Goal: Task Accomplishment & Management: Complete application form

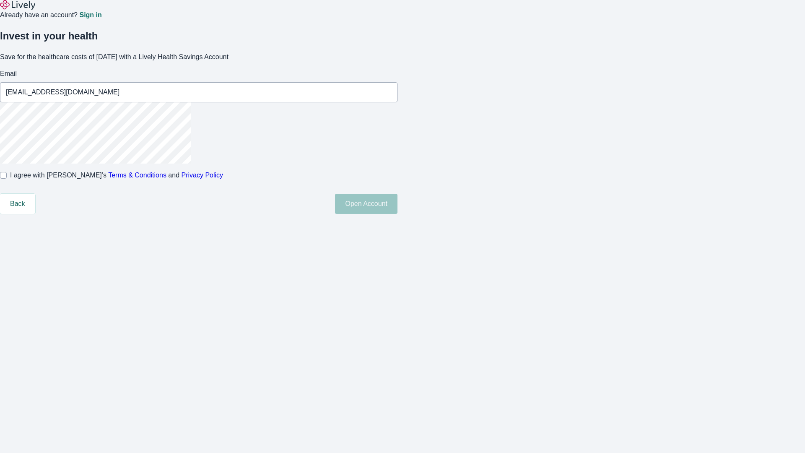
click at [7, 179] on input "I agree with Lively’s Terms & Conditions and Privacy Policy" at bounding box center [3, 175] width 7 height 7
checkbox input "true"
click at [397, 214] on button "Open Account" at bounding box center [366, 204] width 62 height 20
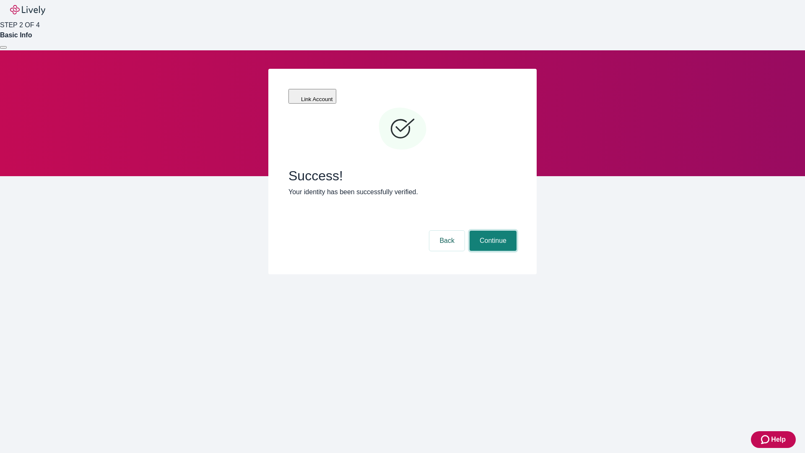
click at [492, 231] on button "Continue" at bounding box center [492, 241] width 47 height 20
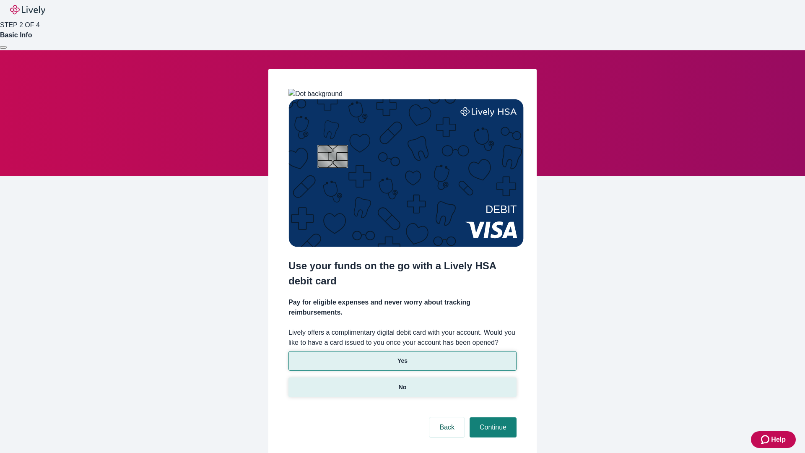
click at [402, 383] on p "No" at bounding box center [403, 387] width 8 height 9
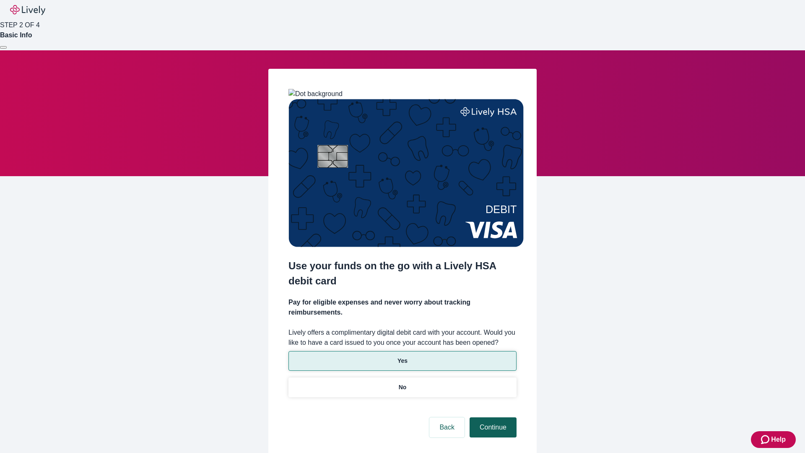
click at [492, 417] on button "Continue" at bounding box center [492, 427] width 47 height 20
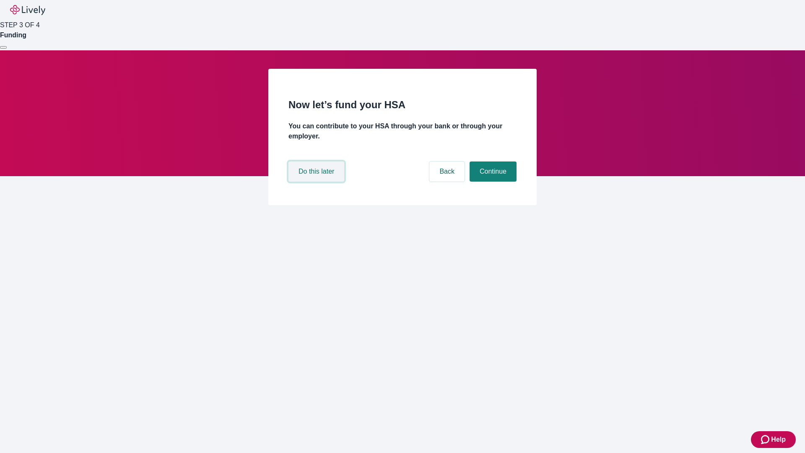
click at [317, 181] on button "Do this later" at bounding box center [316, 171] width 56 height 20
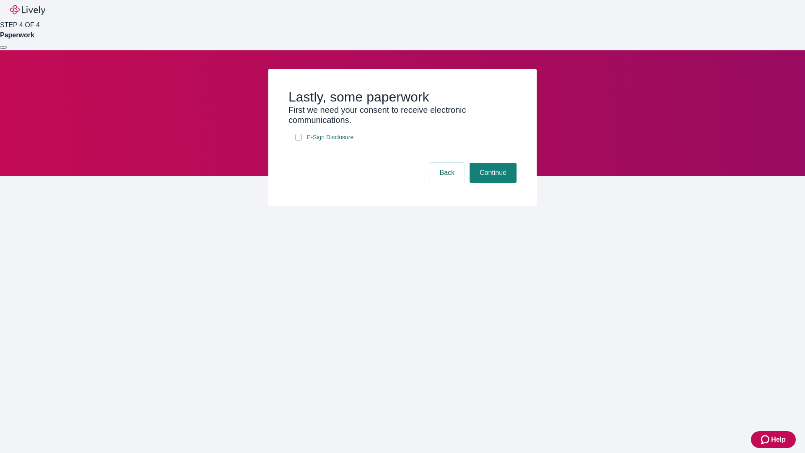
click at [298, 140] on input "E-Sign Disclosure" at bounding box center [298, 137] width 7 height 7
checkbox input "true"
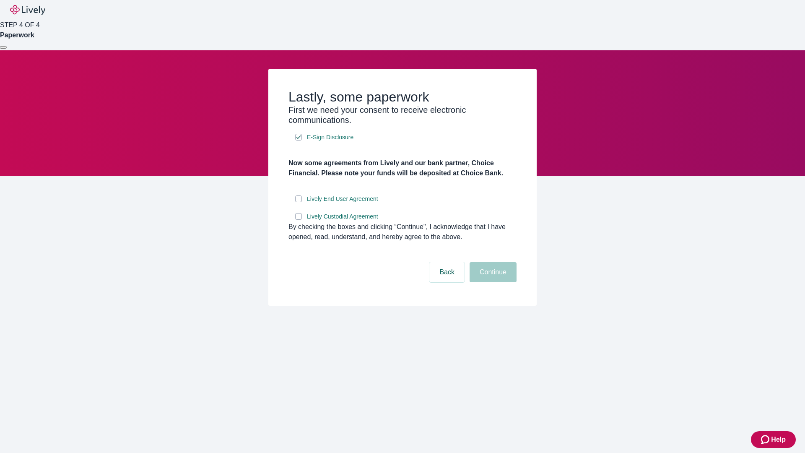
click at [298, 202] on input "Lively End User Agreement" at bounding box center [298, 198] width 7 height 7
checkbox input "true"
click at [298, 220] on input "Lively Custodial Agreement" at bounding box center [298, 216] width 7 height 7
checkbox input "true"
click at [492, 282] on button "Continue" at bounding box center [492, 272] width 47 height 20
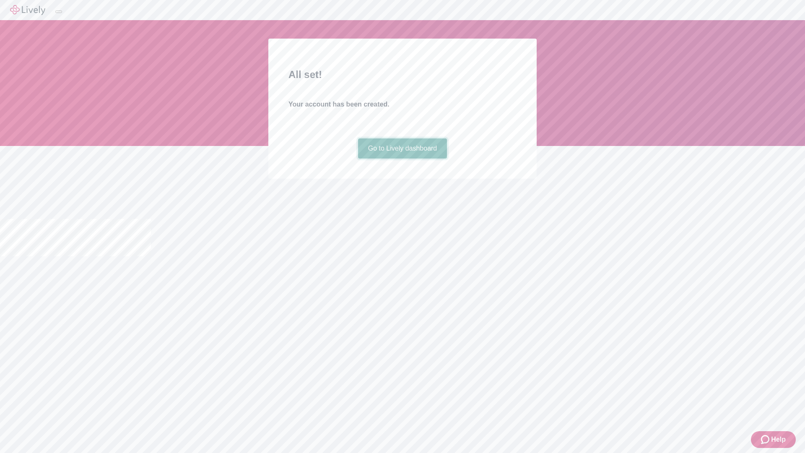
click at [402, 158] on link "Go to Lively dashboard" at bounding box center [402, 148] width 89 height 20
